Goal: Transaction & Acquisition: Download file/media

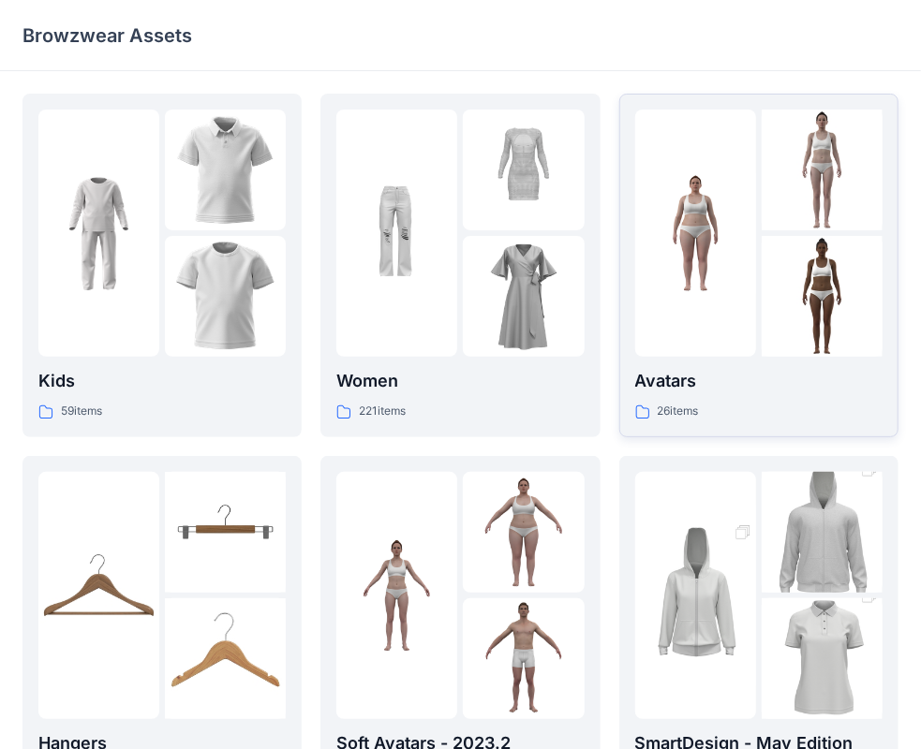
click at [810, 371] on p "Avatars" at bounding box center [758, 381] width 247 height 26
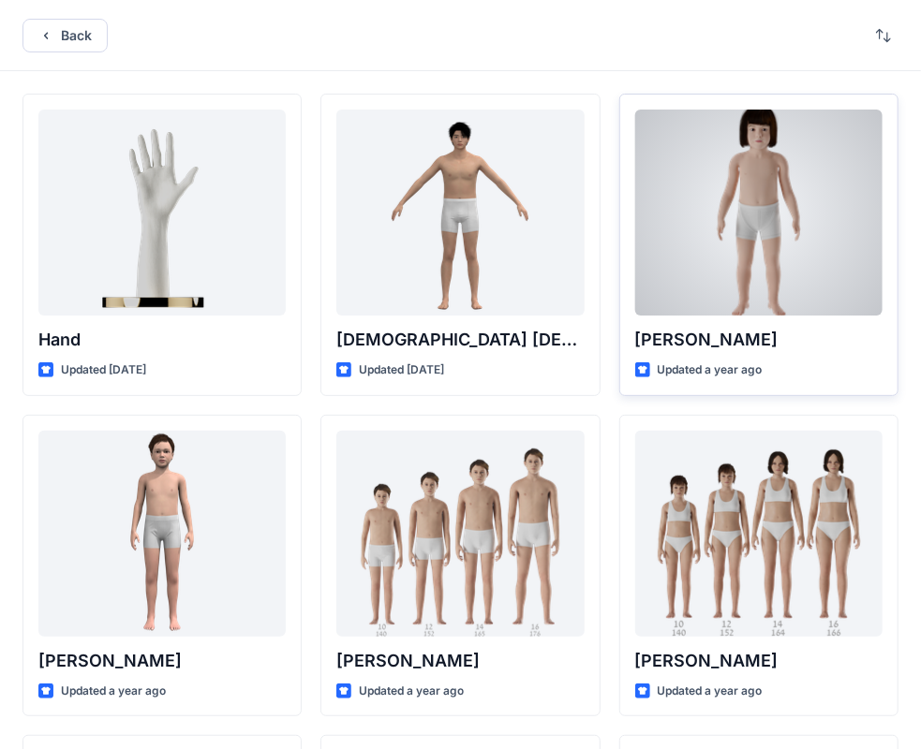
click at [772, 237] on div at bounding box center [758, 213] width 247 height 206
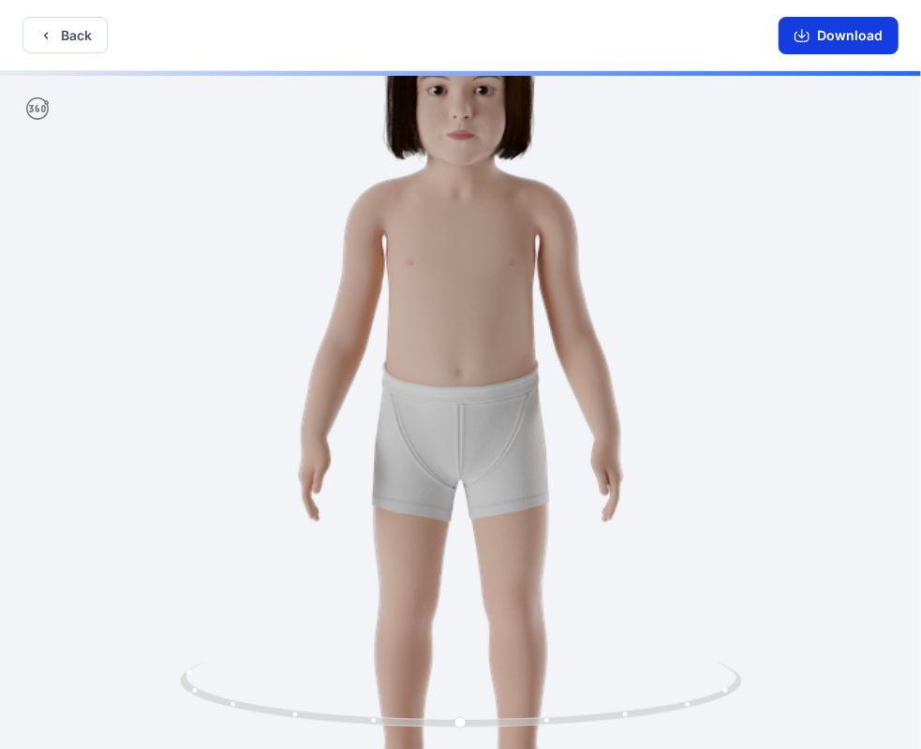
drag, startPoint x: 850, startPoint y: 28, endPoint x: 834, endPoint y: 34, distance: 16.9
click at [849, 28] on button "Download" at bounding box center [838, 35] width 120 height 37
click at [82, 37] on button "Back" at bounding box center [64, 35] width 85 height 37
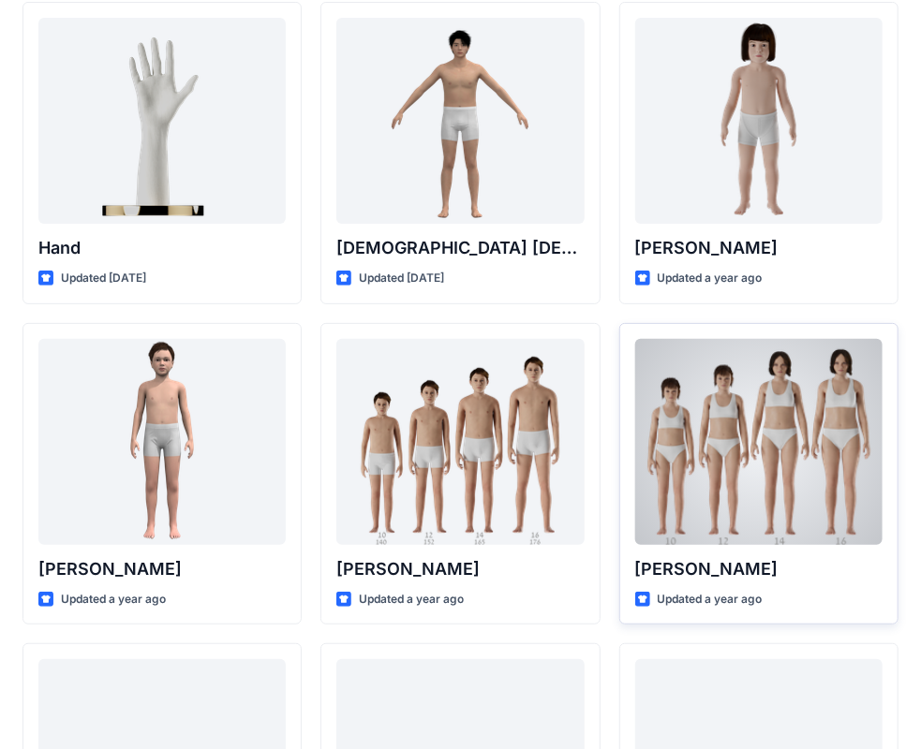
scroll to position [94, 0]
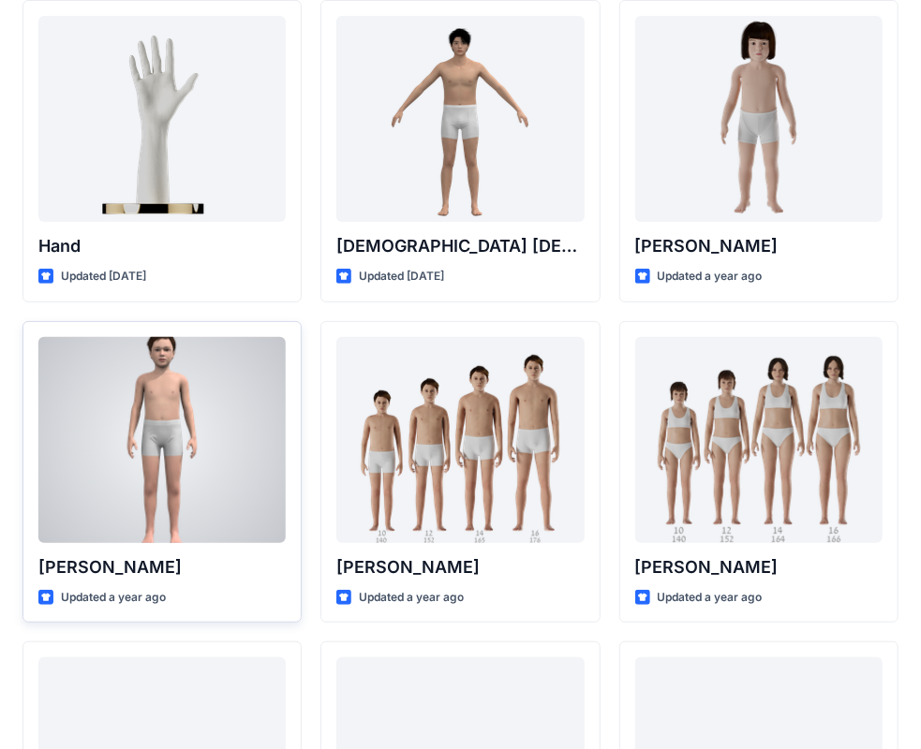
click at [260, 471] on div at bounding box center [161, 440] width 247 height 206
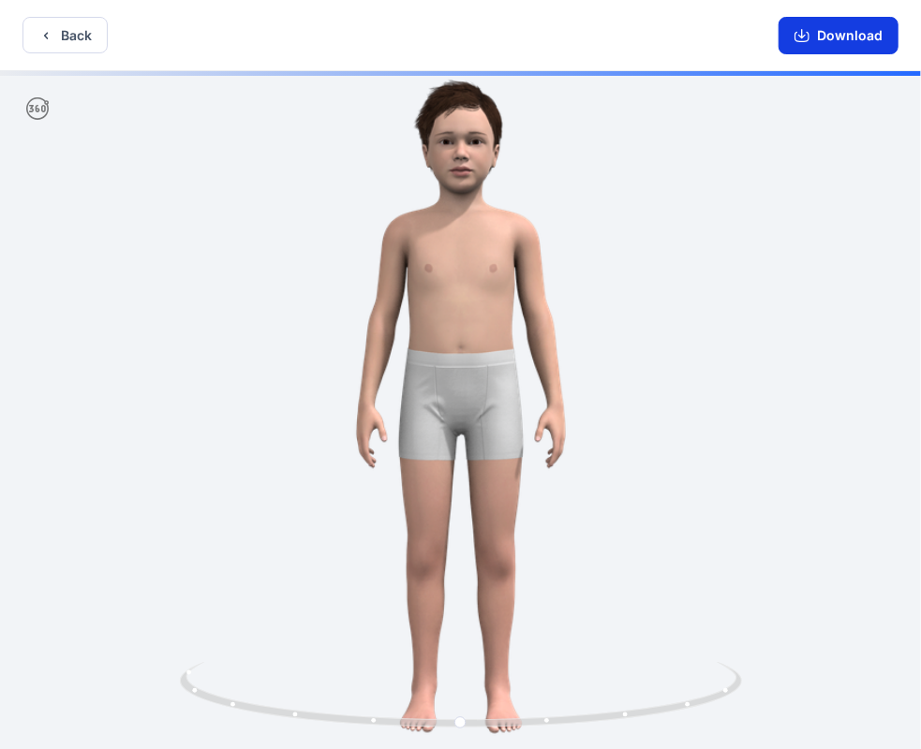
click at [854, 44] on button "Download" at bounding box center [838, 35] width 120 height 37
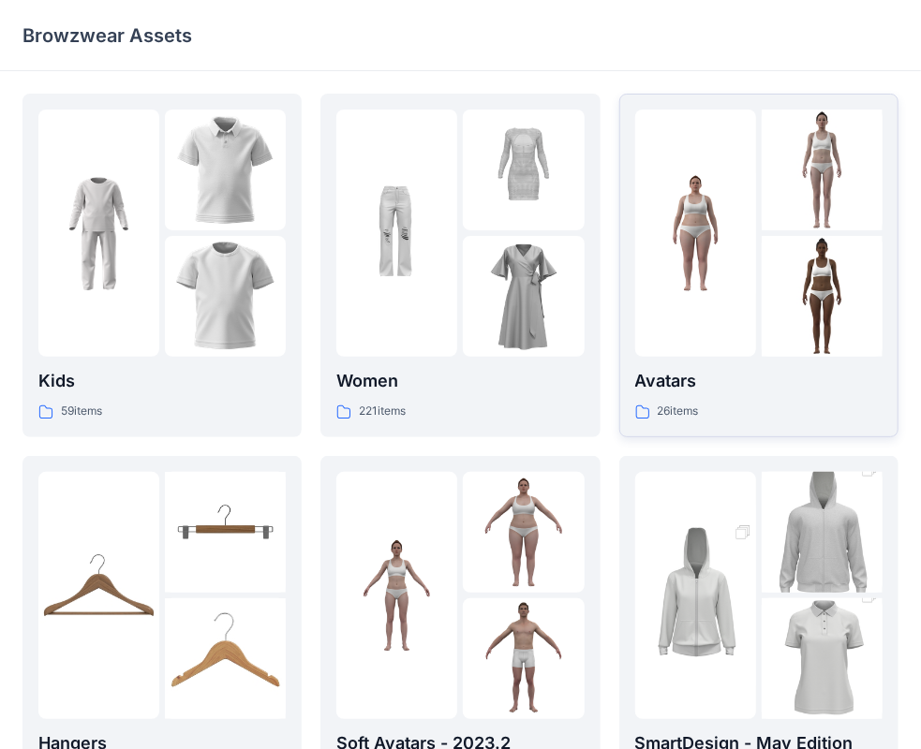
click at [696, 311] on div at bounding box center [695, 233] width 121 height 247
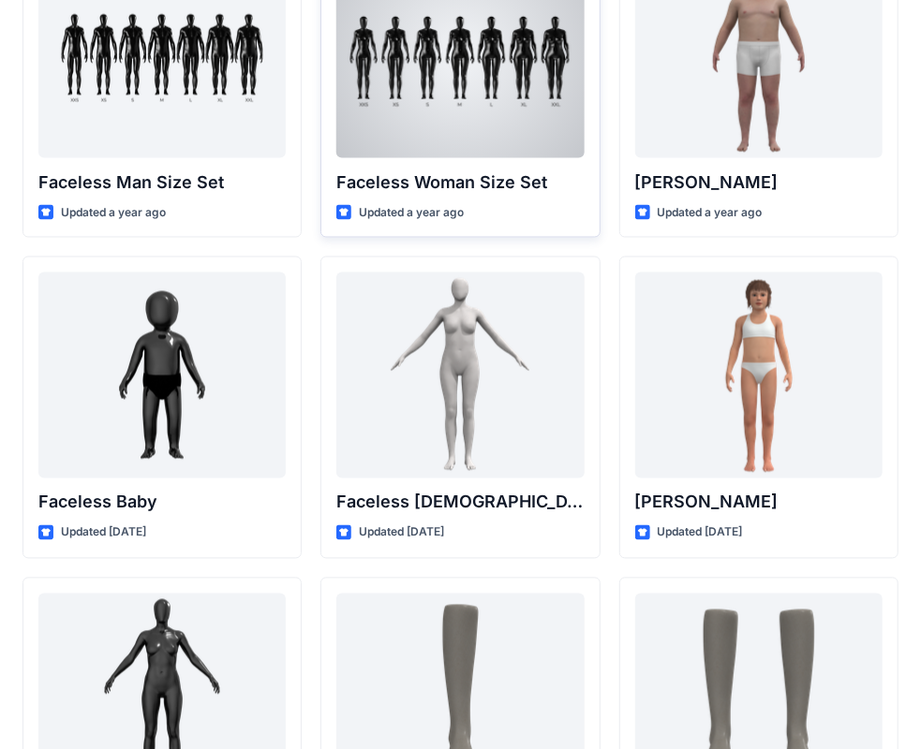
scroll to position [1124, 0]
